Goal: Information Seeking & Learning: Learn about a topic

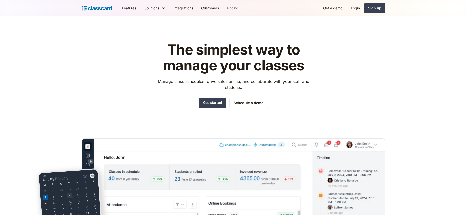
click at [237, 9] on link "Pricing" at bounding box center [232, 7] width 19 height 11
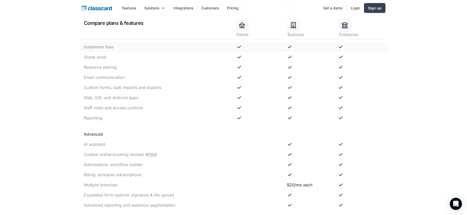
scroll to position [475, 0]
